Goal: Information Seeking & Learning: Check status

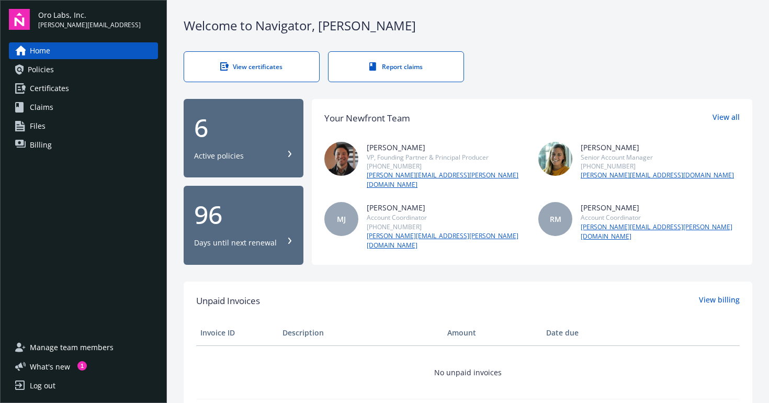
click at [58, 44] on link "Home" at bounding box center [83, 50] width 149 height 17
click at [248, 132] on div "6" at bounding box center [243, 127] width 99 height 25
